Goal: Information Seeking & Learning: Learn about a topic

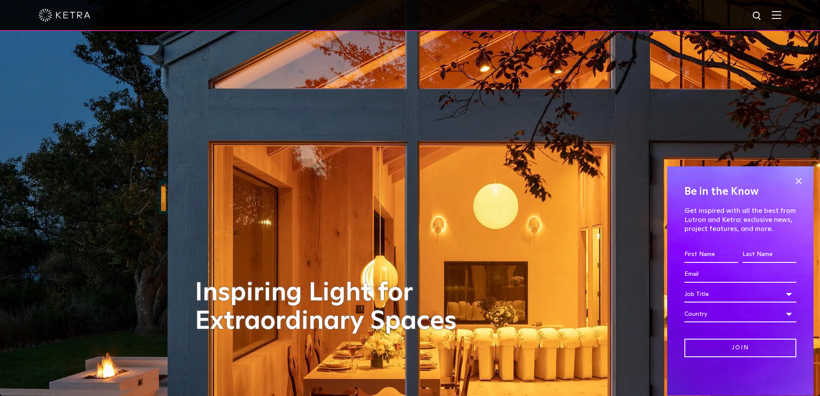
click at [781, 15] on img at bounding box center [776, 15] width 9 height 8
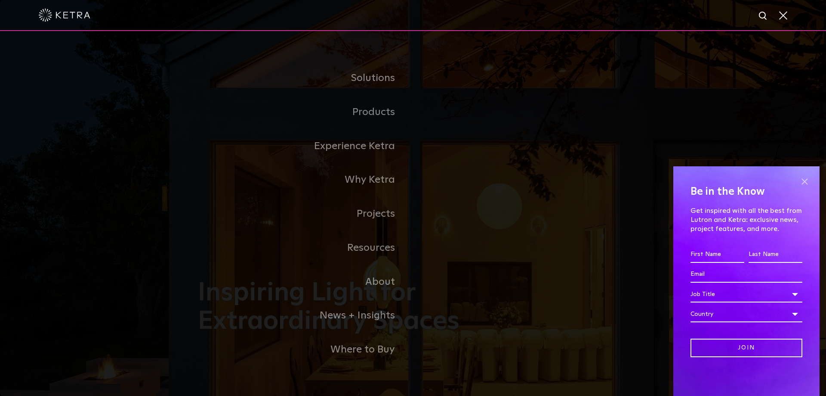
click at [805, 183] on span at bounding box center [804, 181] width 13 height 13
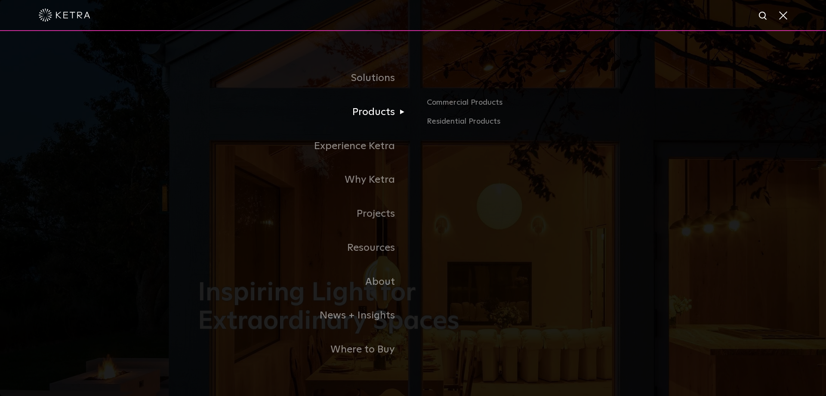
click at [373, 115] on link "Products" at bounding box center [305, 112] width 215 height 34
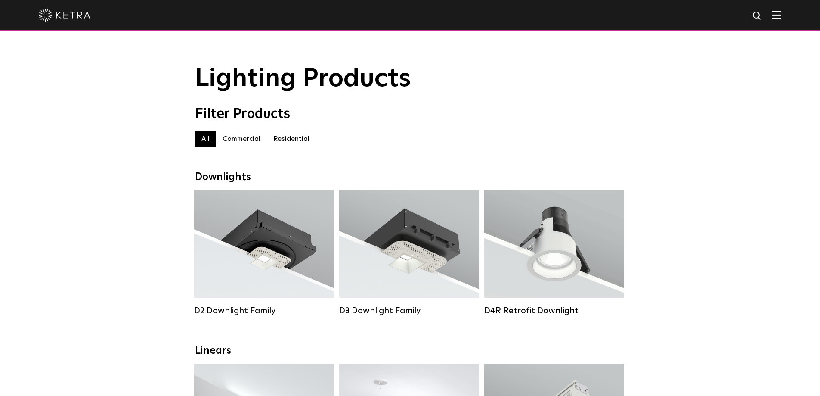
click at [291, 144] on label "Residential" at bounding box center [291, 138] width 49 height 15
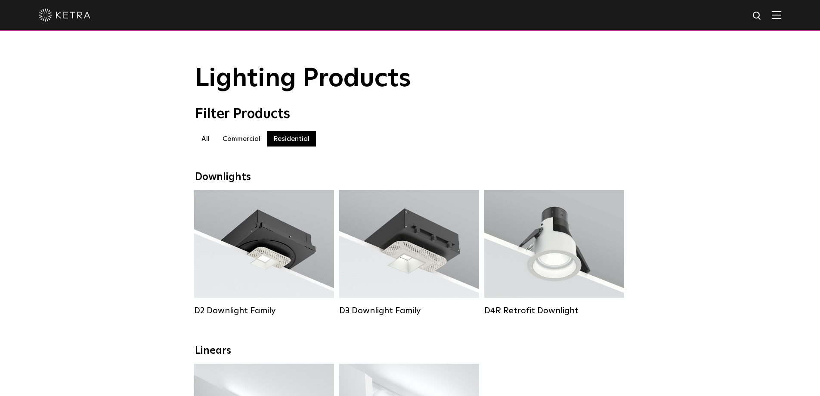
click at [291, 144] on label "Residential" at bounding box center [291, 138] width 49 height 15
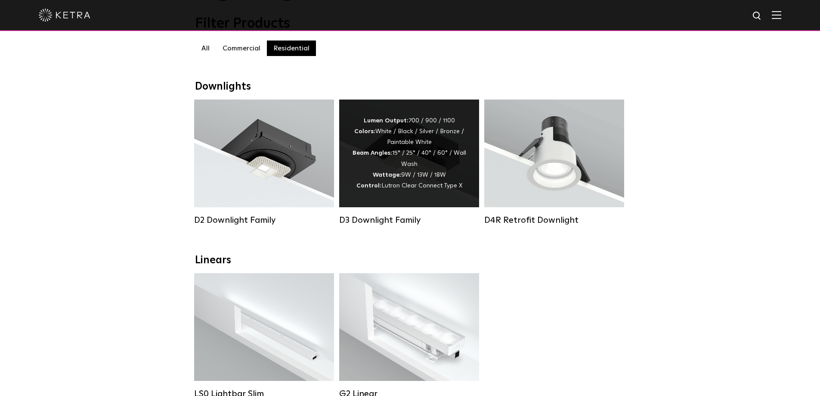
scroll to position [86, 0]
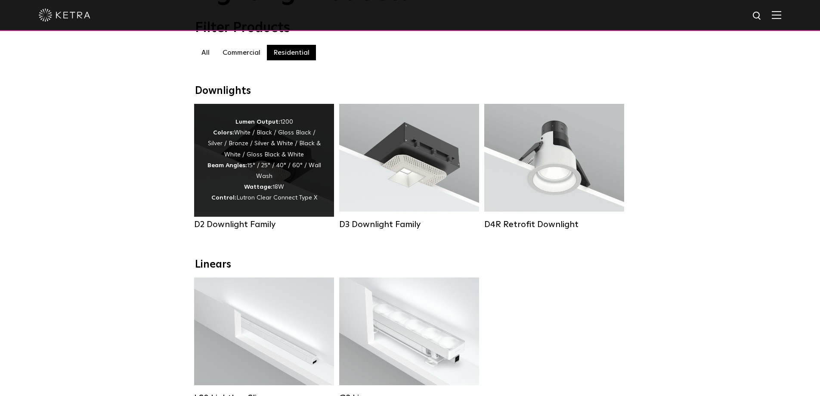
click at [269, 152] on div "Lumen Output: 1200 Colors: White / Black / Gloss Black / Silver / Bronze / Silv…" at bounding box center [264, 160] width 114 height 87
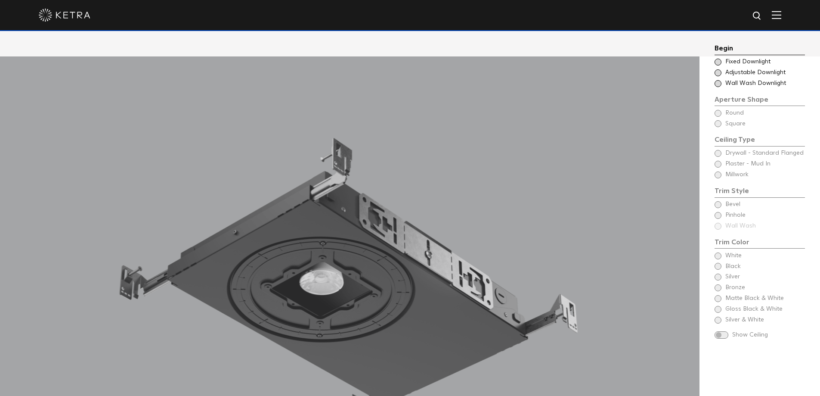
scroll to position [775, 0]
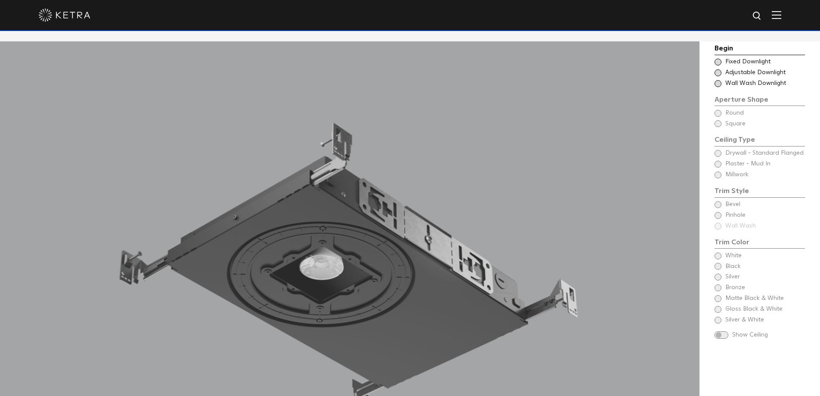
click at [735, 127] on div "Begin Choose Aperture Shape Fixed Downlight Choose Aperture Shape Adjustable Do…" at bounding box center [760, 192] width 90 height 298
click at [718, 59] on span at bounding box center [718, 62] width 7 height 7
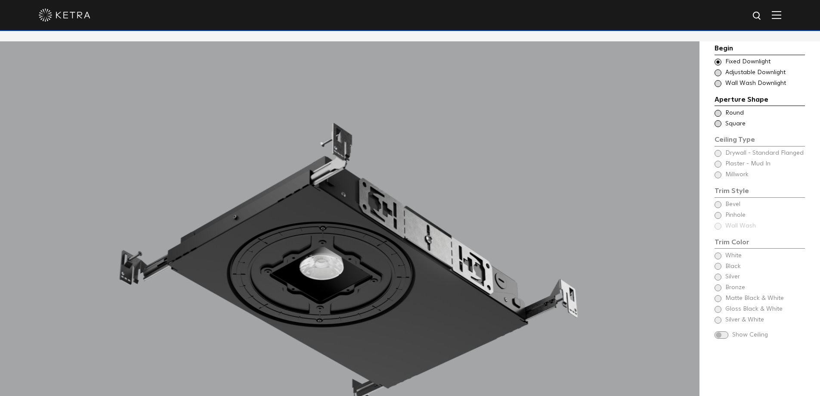
click at [719, 122] on span at bounding box center [718, 123] width 7 height 7
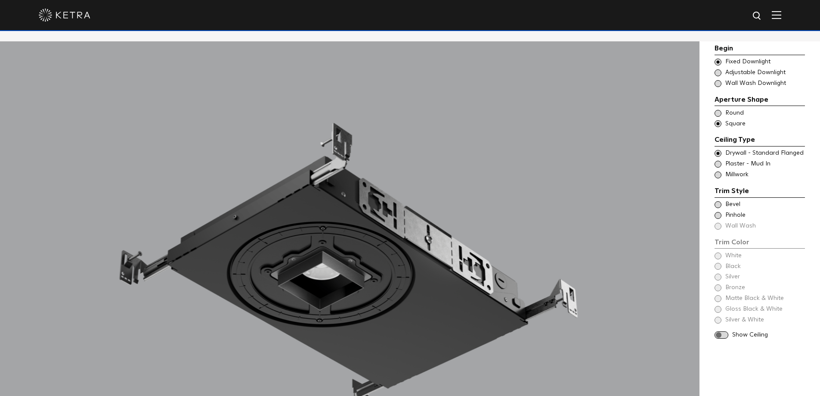
click at [718, 154] on span at bounding box center [718, 153] width 7 height 7
click at [718, 204] on span at bounding box center [718, 204] width 7 height 7
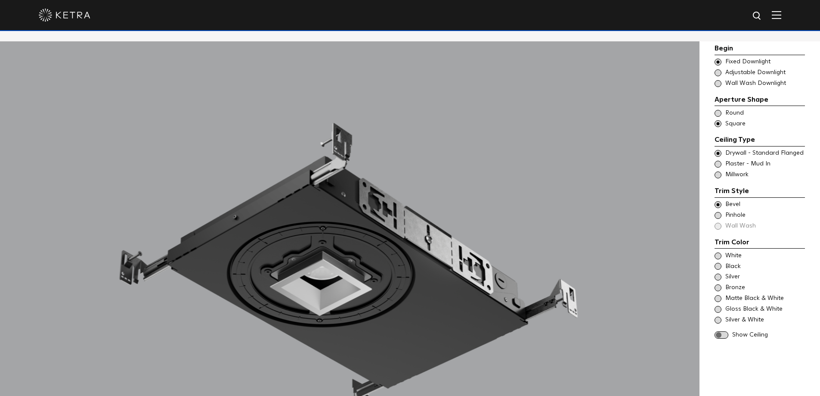
click at [718, 214] on span at bounding box center [718, 215] width 7 height 7
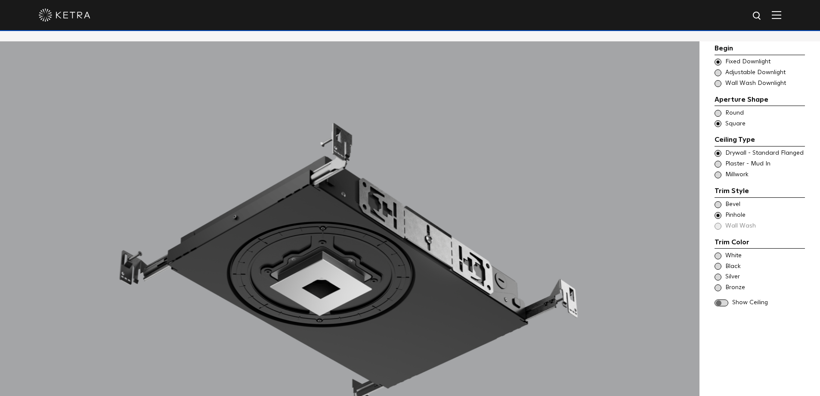
click at [718, 204] on span at bounding box center [718, 204] width 7 height 7
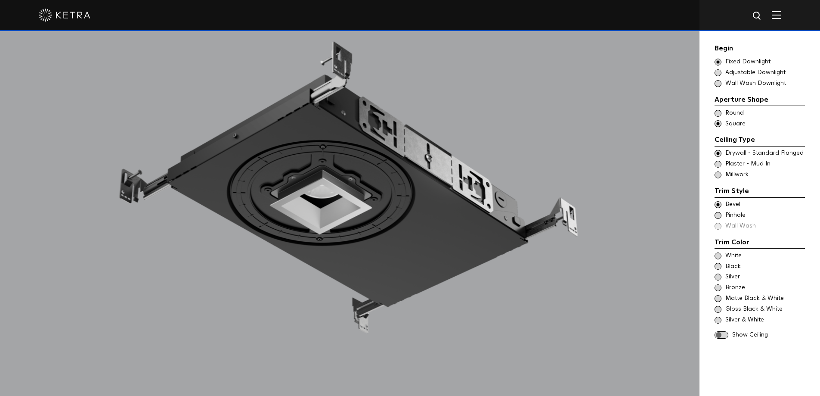
scroll to position [861, 0]
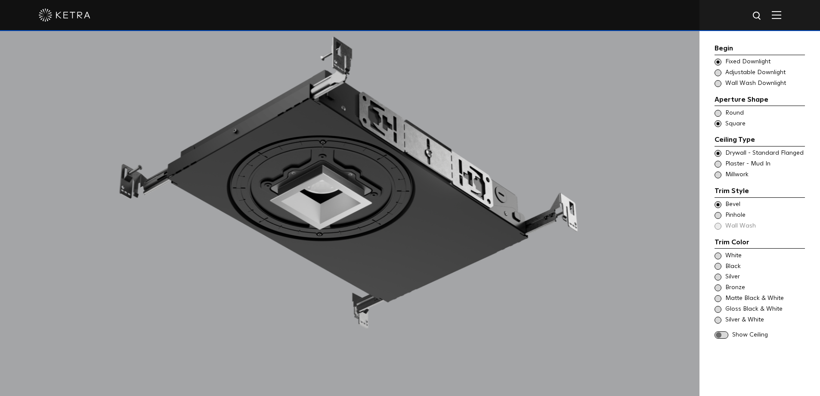
click at [717, 254] on span at bounding box center [718, 255] width 7 height 7
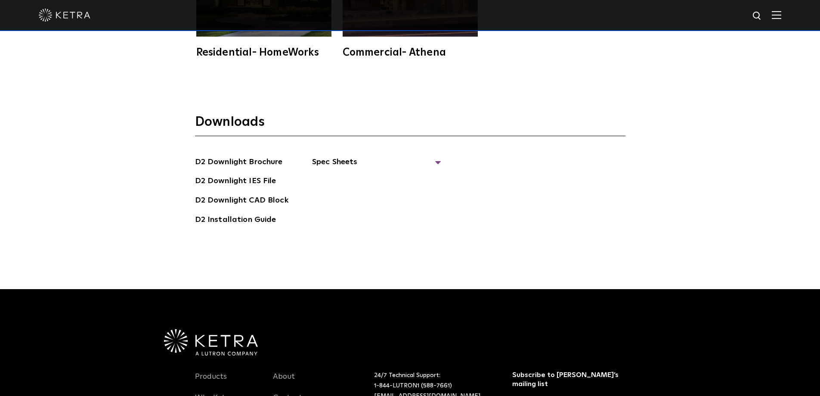
scroll to position [2497, 0]
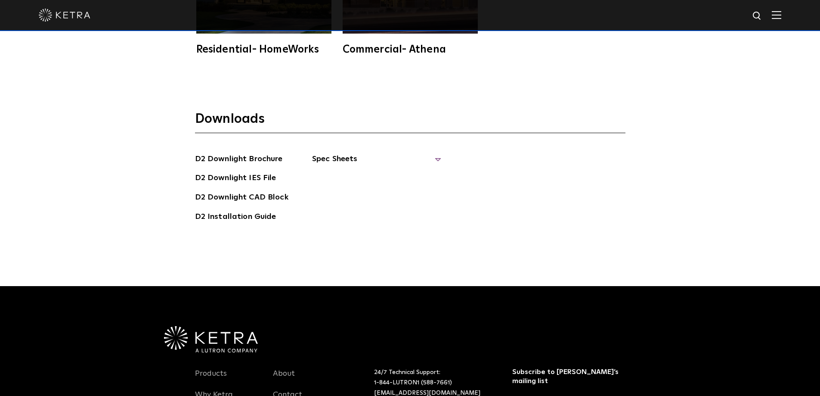
click at [331, 153] on span "Spec Sheets" at bounding box center [376, 162] width 129 height 19
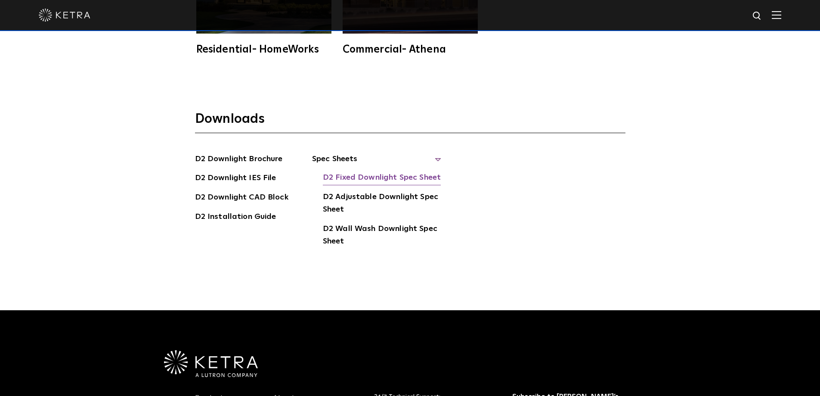
click at [341, 171] on link "D2 Fixed Downlight Spec Sheet" at bounding box center [382, 178] width 118 height 14
click at [368, 191] on link "D2 Adjustable Downlight Spec Sheet" at bounding box center [382, 204] width 118 height 26
click at [378, 223] on link "D2 Wall Wash Downlight Spec Sheet" at bounding box center [382, 236] width 118 height 26
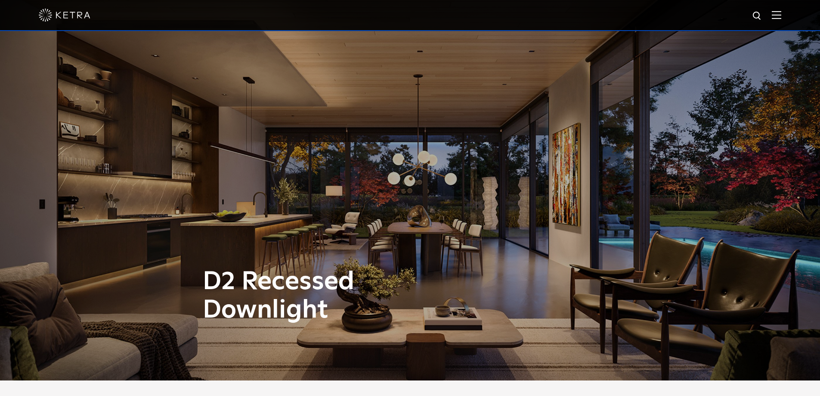
scroll to position [0, 0]
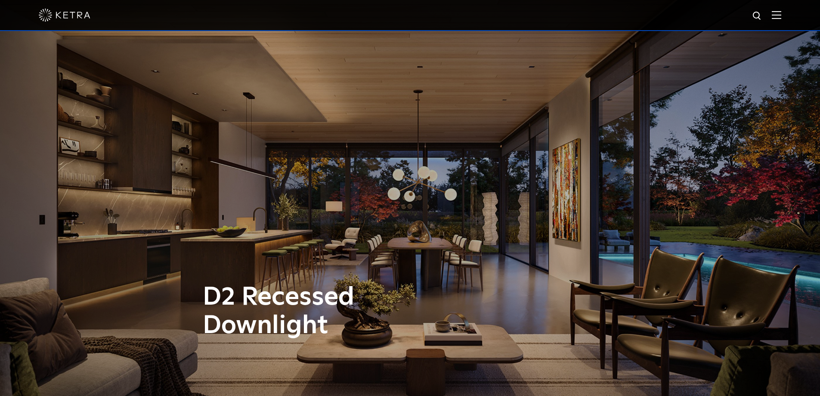
click at [71, 14] on img at bounding box center [65, 15] width 52 height 13
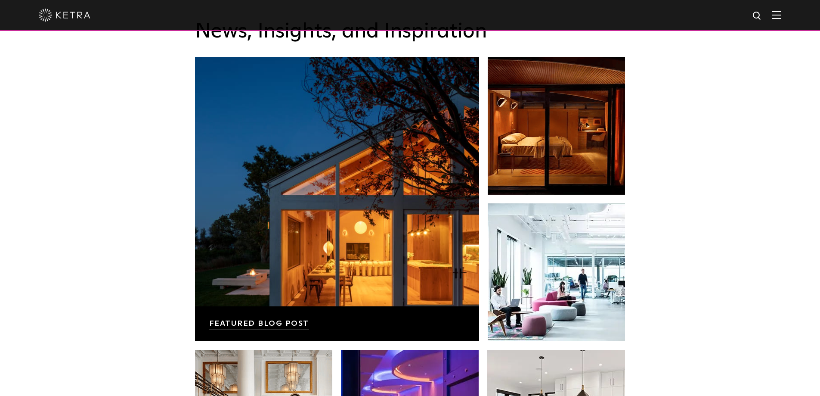
scroll to position [1420, 0]
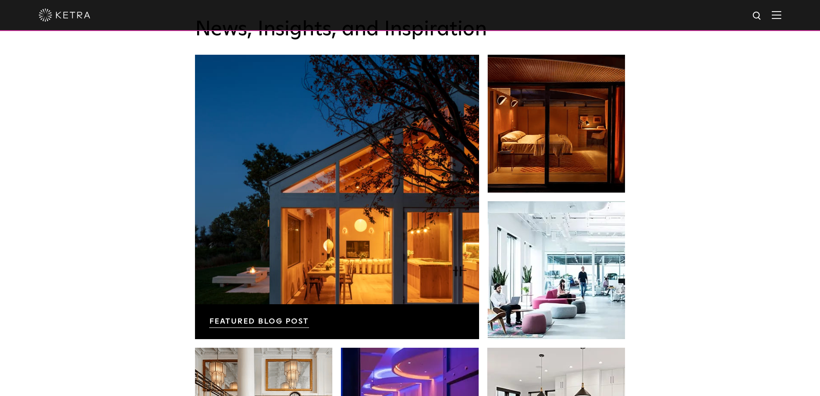
click at [763, 16] on img at bounding box center [757, 16] width 11 height 11
type input "inground"
click at [730, 9] on button "Search" at bounding box center [736, 15] width 13 height 13
click at [63, 13] on img at bounding box center [65, 15] width 52 height 13
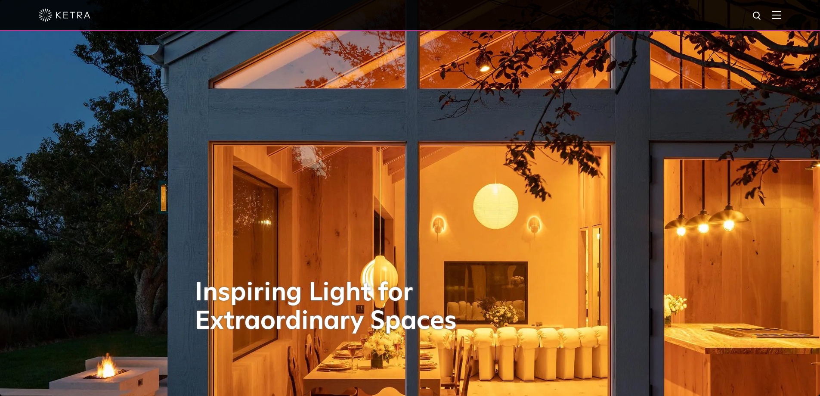
click at [781, 14] on img at bounding box center [776, 15] width 9 height 8
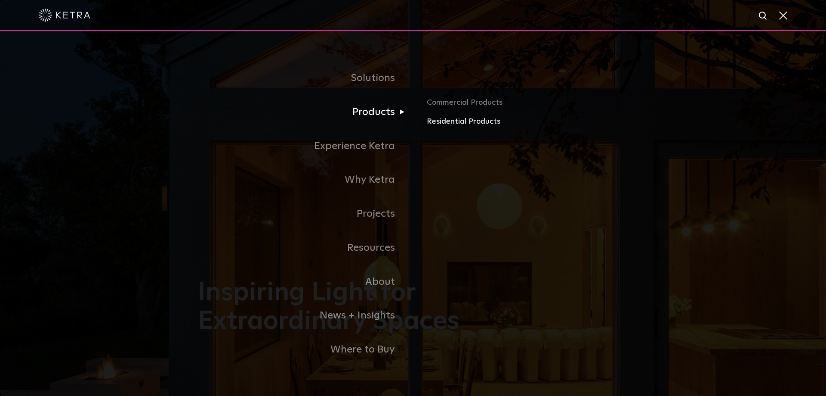
click at [440, 122] on link "Residential Products" at bounding box center [527, 121] width 201 height 12
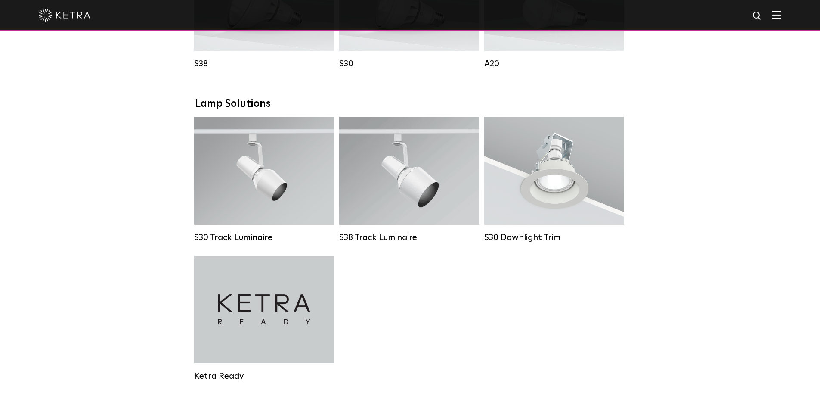
scroll to position [603, 0]
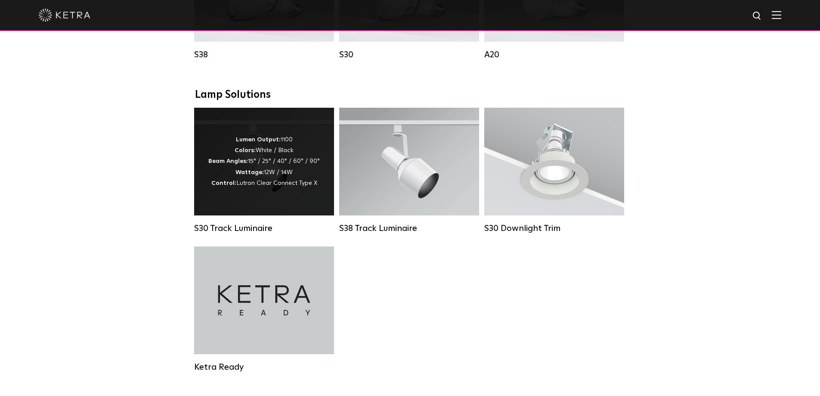
click at [289, 160] on div "Lumen Output: 1100 Colors: White / Black Beam Angles: 15° / 25° / 40° / 60° / 9…" at bounding box center [263, 161] width 111 height 54
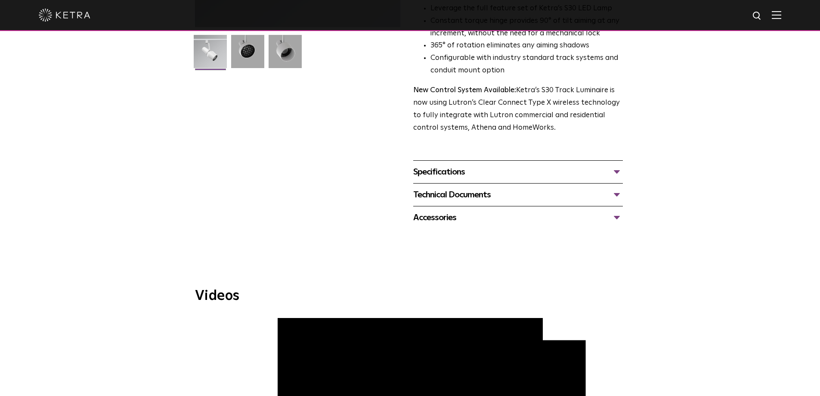
scroll to position [258, 0]
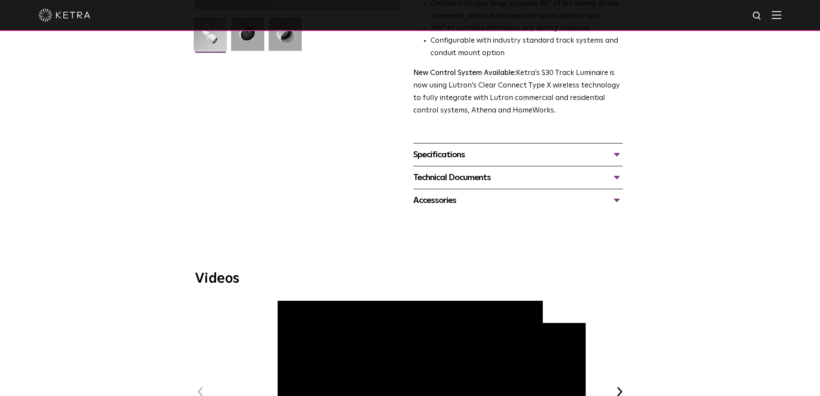
click at [438, 148] on div "Specifications" at bounding box center [518, 155] width 210 height 14
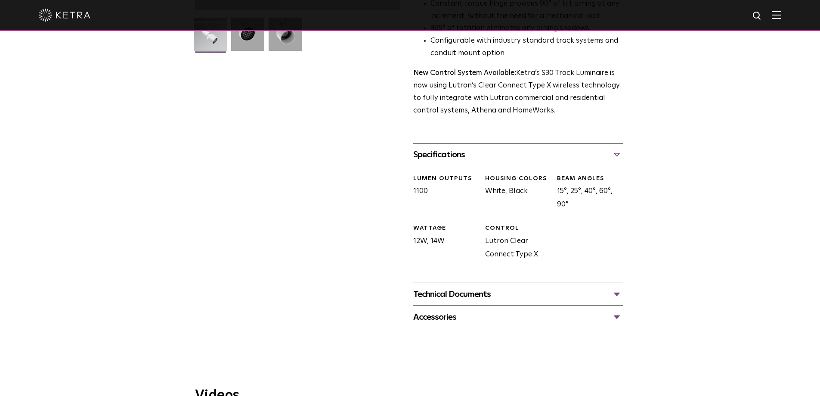
click at [452, 287] on div "Technical Documents" at bounding box center [518, 294] width 210 height 14
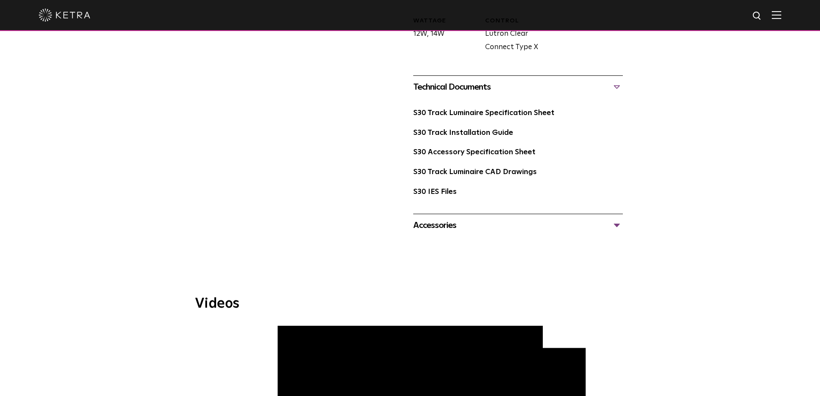
scroll to position [473, 0]
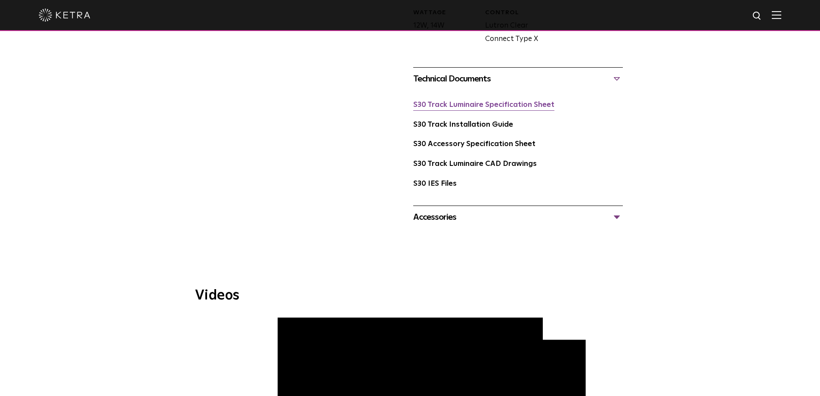
click at [473, 101] on link "S30 Track Luminaire Specification Sheet" at bounding box center [483, 104] width 141 height 7
click at [454, 140] on link "S30 Accessory Specification Sheet" at bounding box center [474, 143] width 122 height 7
click at [467, 121] on link "S30 Track Installation Guide" at bounding box center [463, 124] width 100 height 7
click at [449, 101] on link "S30 Track Luminaire Specification Sheet" at bounding box center [483, 104] width 141 height 7
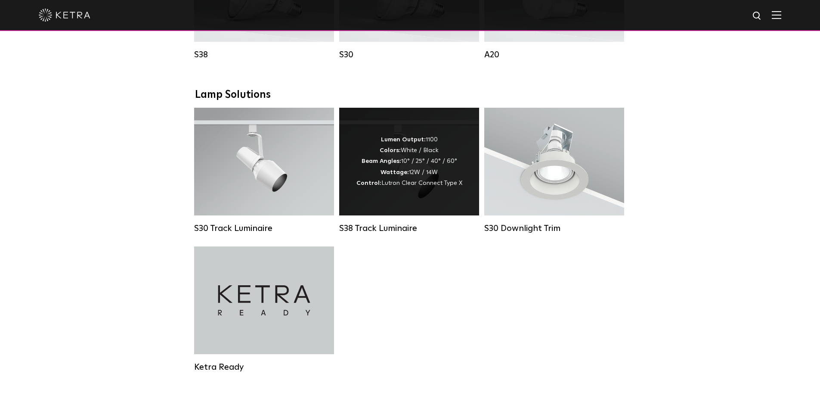
click at [396, 175] on strong "Wattage:" at bounding box center [395, 172] width 28 height 6
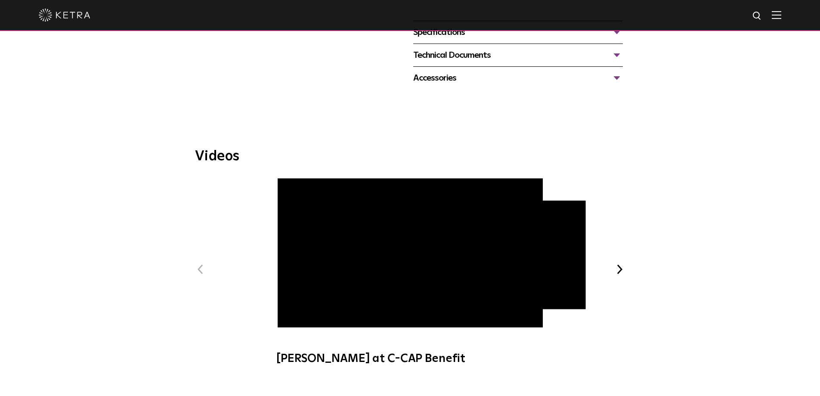
scroll to position [208, 0]
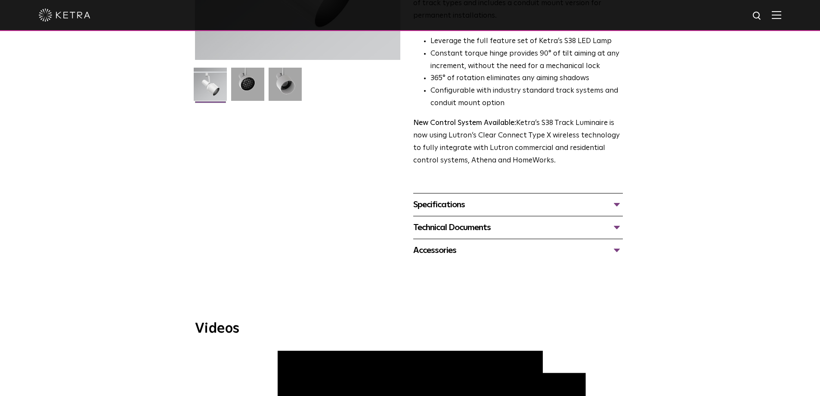
click at [431, 198] on div "Specifications" at bounding box center [518, 205] width 210 height 14
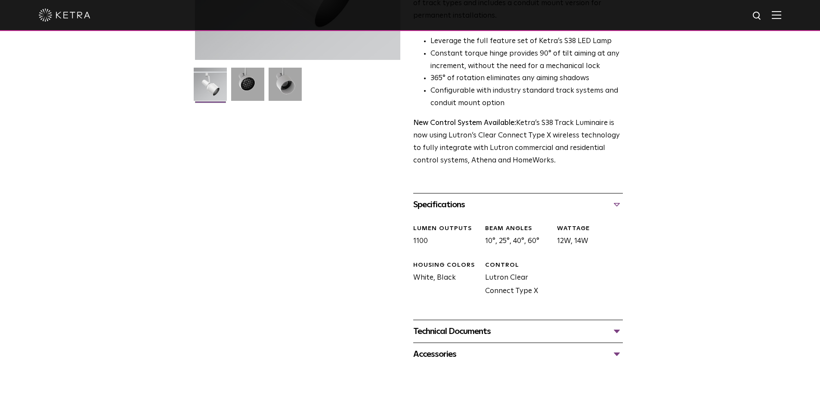
click at [440, 324] on div "Technical Documents" at bounding box center [518, 331] width 210 height 14
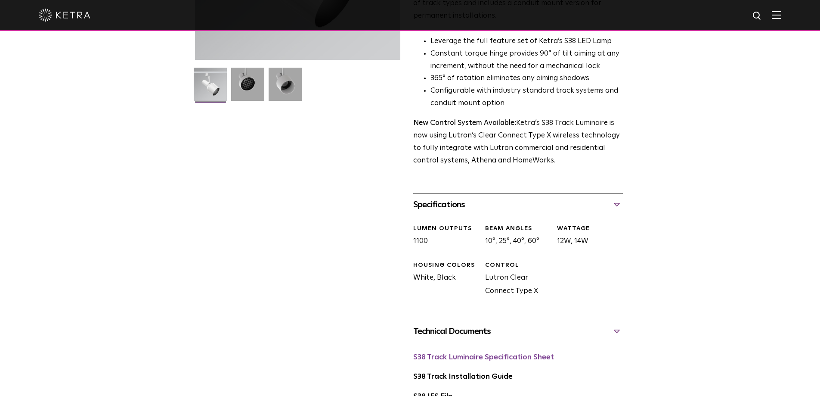
click at [441, 353] on link "S38 Track Luminaire Specification Sheet" at bounding box center [483, 356] width 141 height 7
